Goal: Use online tool/utility: Utilize a website feature to perform a specific function

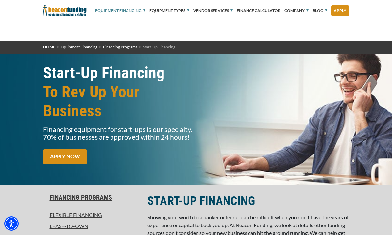
select select "5"
select select "13"
select select "5"
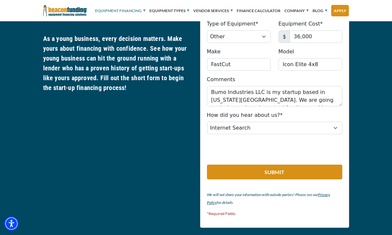
scroll to position [442, 0]
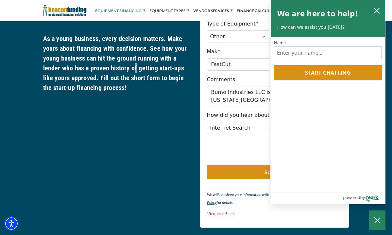
click at [175, 56] on h5 "As a young business, every decision matters. Make yours about financing with co…" at bounding box center [117, 63] width 149 height 59
drag, startPoint x: 379, startPoint y: 8, endPoint x: 364, endPoint y: 57, distance: 50.3
click at [379, 8] on icon "close chatbox" at bounding box center [376, 11] width 7 height 7
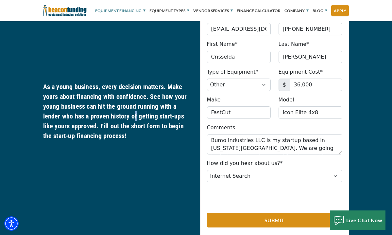
scroll to position [389, 0]
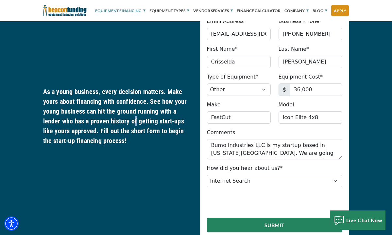
click at [342, 217] on button "Submit" at bounding box center [274, 224] width 135 height 15
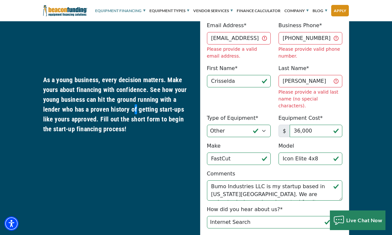
scroll to position [456, 0]
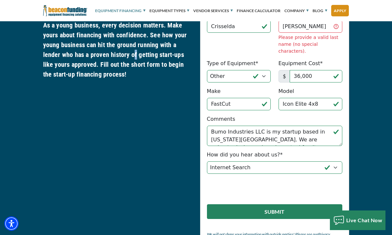
click at [328, 204] on button "Submit" at bounding box center [274, 211] width 135 height 15
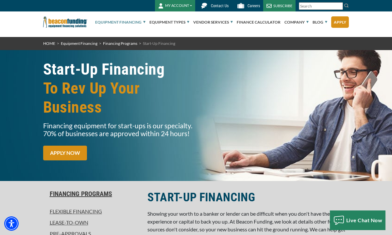
scroll to position [0, 0]
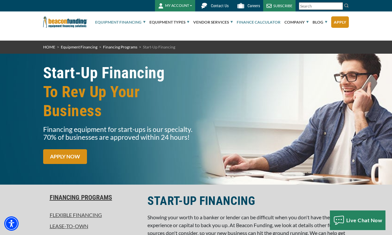
click at [275, 22] on link "Finance Calculator" at bounding box center [259, 22] width 44 height 21
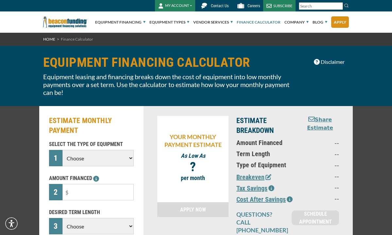
click at [85, 150] on select "Choose Backhoe Boom/Bucket Truck Chipper Commercial Mower Crane DTG/DTF Printin…" at bounding box center [98, 158] width 72 height 16
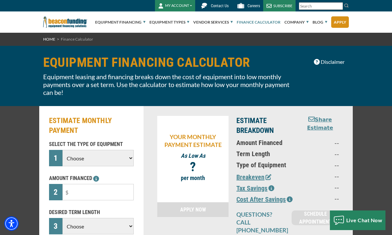
select select "13"
click at [62, 150] on select "Choose Backhoe Boom/Bucket Truck Chipper Commercial Mower Crane DTG/DTF Printin…" at bounding box center [98, 158] width 72 height 16
click at [62, 184] on input "text" at bounding box center [98, 192] width 72 height 16
type input "$36,000"
click at [89, 218] on select "Choose 36 Months 48 Months 60 Months" at bounding box center [98, 226] width 72 height 16
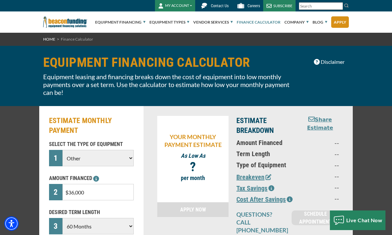
click at [62, 218] on select "Choose 36 Months 48 Months 60 Months" at bounding box center [98, 226] width 72 height 16
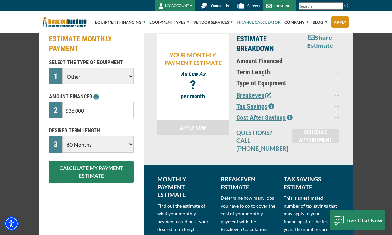
scroll to position [82, 0]
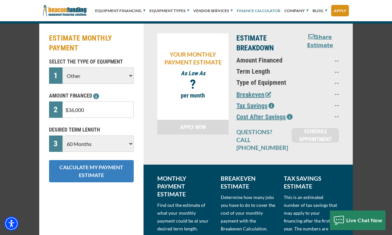
click at [78, 160] on button "CALCULATE MY PAYMENT ESTIMATE" at bounding box center [91, 171] width 85 height 22
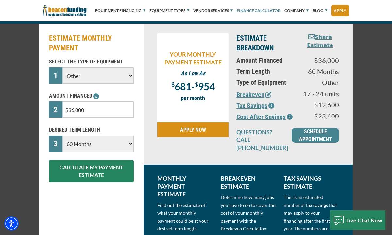
click at [62, 101] on input "$36,000" at bounding box center [98, 109] width 72 height 16
click at [62, 135] on select "Choose 36 Months 48 Months 60 Months" at bounding box center [98, 143] width 72 height 16
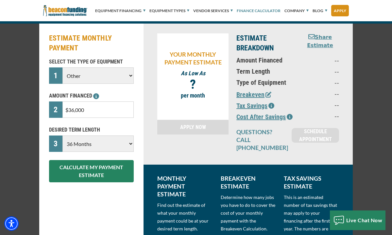
click at [79, 135] on select "Choose 36 Months 48 Months 60 Months" at bounding box center [98, 143] width 72 height 16
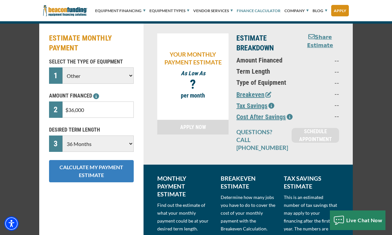
click at [85, 160] on button "CALCULATE MY PAYMENT ESTIMATE" at bounding box center [91, 171] width 85 height 22
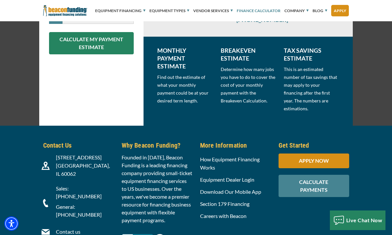
scroll to position [210, 0]
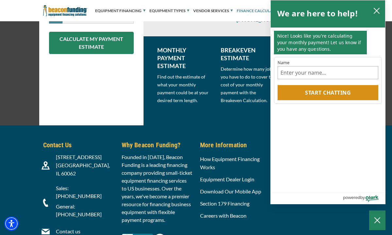
click at [210, 125] on div "Contact Us 3400 Dundee Rd, Suite 180 Northbrook, IL 60062 Contact us" at bounding box center [196, 212] width 392 height 175
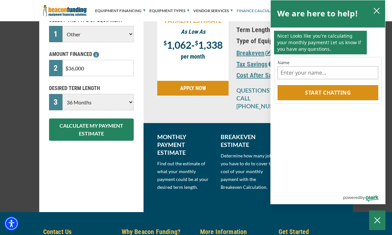
scroll to position [95, 0]
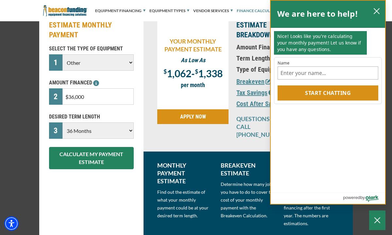
click at [378, 5] on div "We are here to help!" at bounding box center [328, 14] width 114 height 27
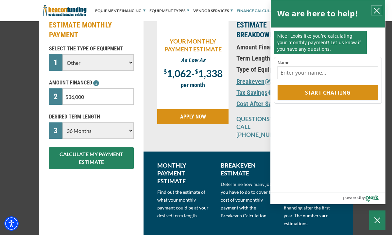
click at [376, 13] on icon "close chatbox" at bounding box center [376, 11] width 7 height 7
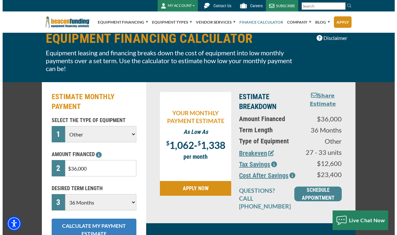
scroll to position [25, 0]
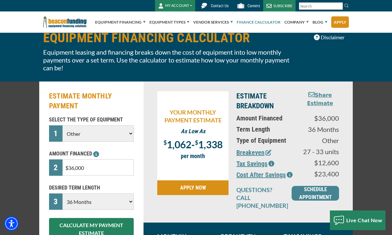
click at [81, 193] on select "Choose 36 Months 48 Months 60 Months" at bounding box center [98, 201] width 72 height 16
select select "48"
click at [62, 193] on select "Choose 36 Months 48 Months 60 Months" at bounding box center [98, 201] width 72 height 16
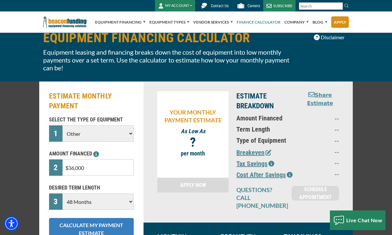
click at [113, 218] on button "CALCULATE MY PAYMENT ESTIMATE" at bounding box center [91, 229] width 85 height 22
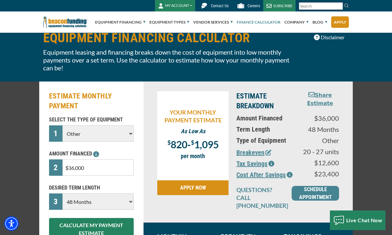
click at [107, 125] on select "Choose Backhoe Boom/Bucket Truck Chipper Commercial Mower Crane DTG/DTF Printin…" at bounding box center [98, 133] width 72 height 16
click at [62, 125] on select "Choose Backhoe Boom/Bucket Truck Chipper Commercial Mower Crane DTG/DTF Printin…" at bounding box center [98, 133] width 72 height 16
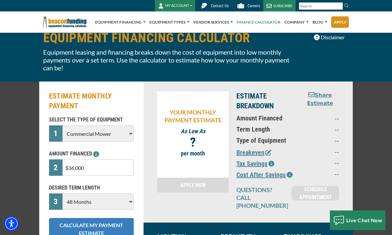
click at [85, 218] on button "CALCULATE MY PAYMENT ESTIMATE" at bounding box center [91, 229] width 85 height 22
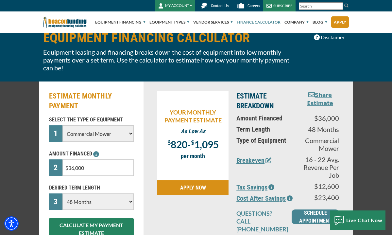
click at [62, 125] on select "Choose Backhoe Boom/Bucket Truck Chipper Commercial Mower Crane DTG/DTF Printin…" at bounding box center [98, 133] width 72 height 16
select select "24"
click at [62, 125] on select "Choose Backhoe Boom/Bucket Truck Chipper Commercial Mower Crane DTG/DTF Printin…" at bounding box center [98, 133] width 72 height 16
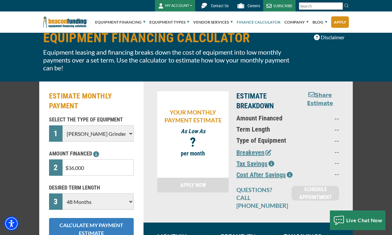
click at [76, 218] on button "CALCULATE MY PAYMENT ESTIMATE" at bounding box center [91, 229] width 85 height 22
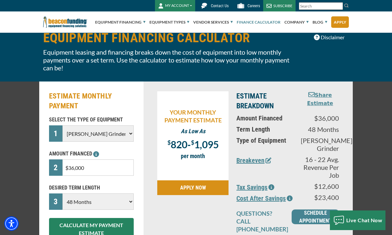
click at [271, 157] on icon "button" at bounding box center [268, 160] width 6 height 6
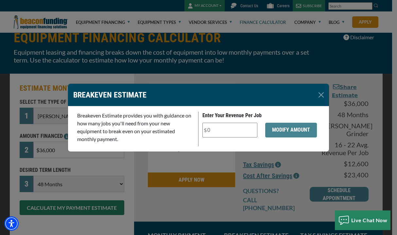
click at [222, 131] on input "Enter Your Revenue Per Job" at bounding box center [229, 130] width 55 height 15
